Goal: Task Accomplishment & Management: Complete application form

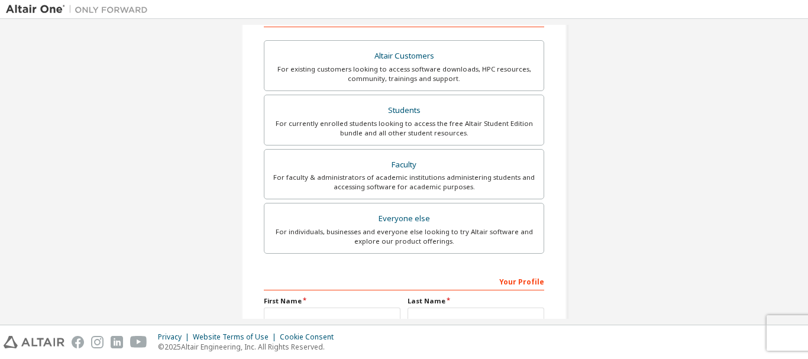
scroll to position [205, 0]
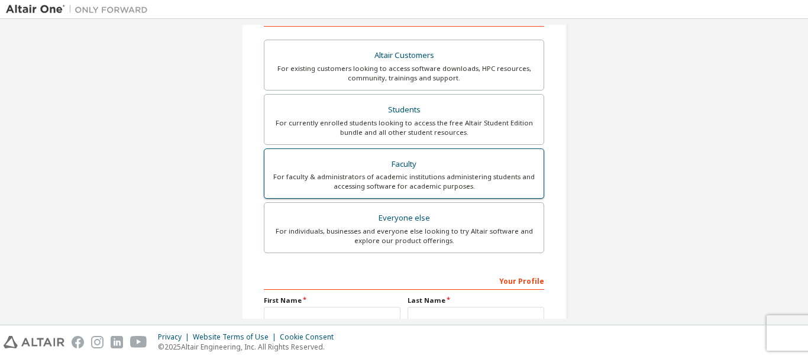
click at [395, 196] on label "Faculty For faculty & administrators of academic institutions administering stu…" at bounding box center [404, 173] width 280 height 51
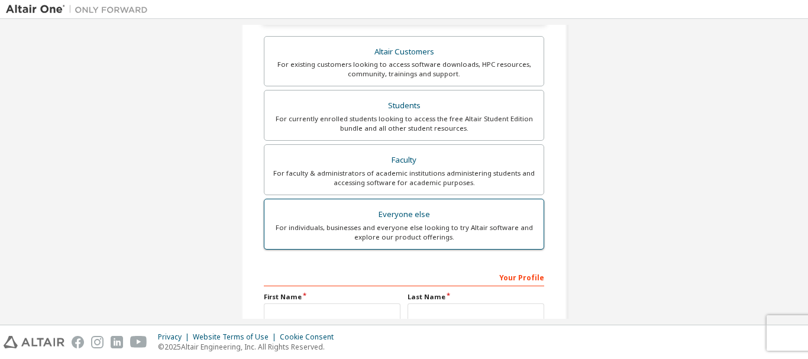
scroll to position [241, 0]
click at [392, 222] on div "For individuals, businesses and everyone else looking to try Altair software an…" at bounding box center [404, 231] width 265 height 19
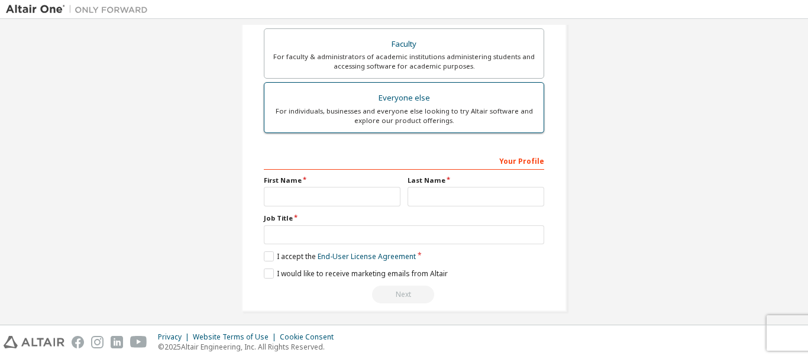
scroll to position [332, 0]
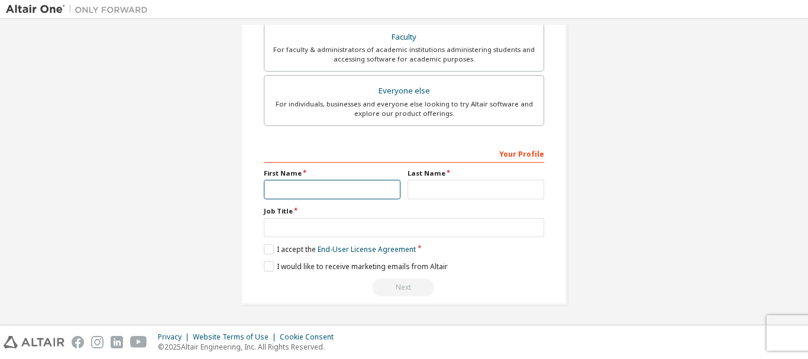
click at [356, 195] on input "text" at bounding box center [332, 190] width 137 height 20
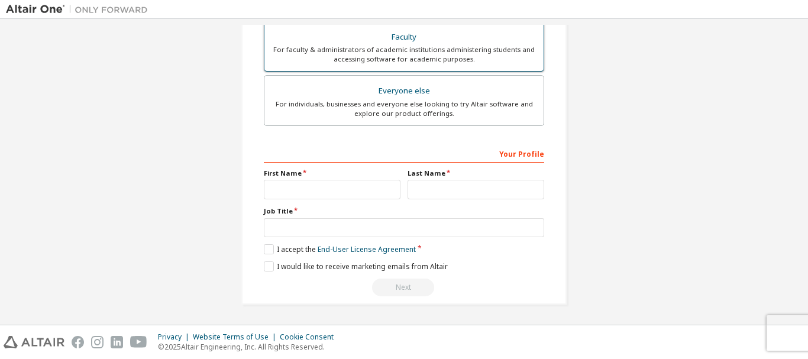
click at [389, 51] on div "For faculty & administrators of academic institutions administering students an…" at bounding box center [404, 54] width 265 height 19
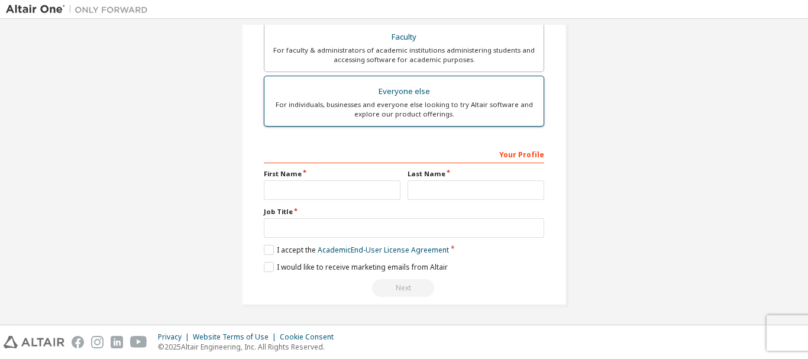
click at [382, 92] on div "Everyone else" at bounding box center [404, 91] width 265 height 17
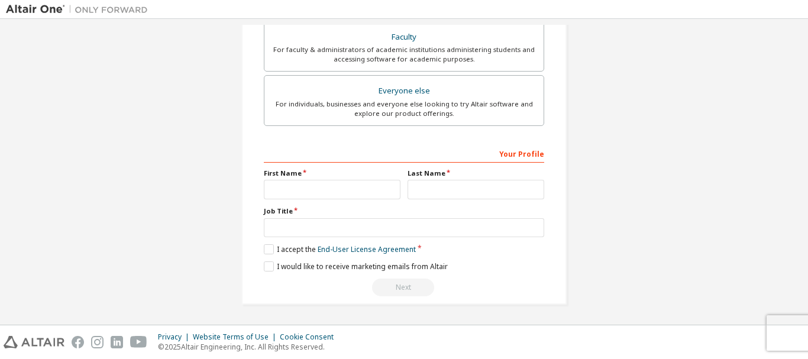
click at [335, 176] on label "First Name" at bounding box center [332, 173] width 137 height 9
click at [332, 201] on div "Your Profile First Name Last Name Job Title Please provide State/Province to he…" at bounding box center [404, 220] width 280 height 153
click at [322, 185] on input "text" at bounding box center [332, 190] width 137 height 20
click at [266, 250] on label "I accept the End-User License Agreement" at bounding box center [340, 249] width 152 height 10
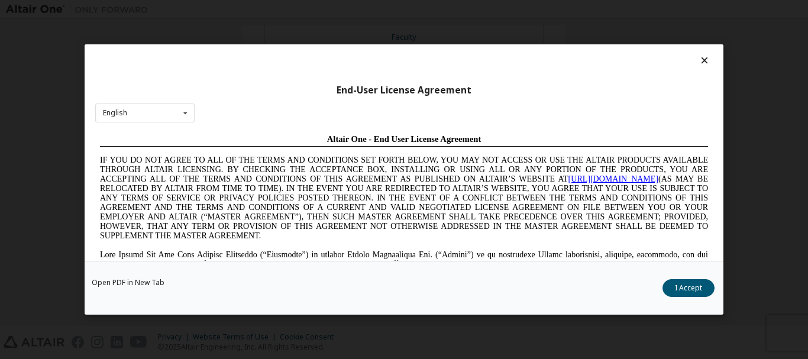
scroll to position [0, 0]
